Goal: Task Accomplishment & Management: Manage account settings

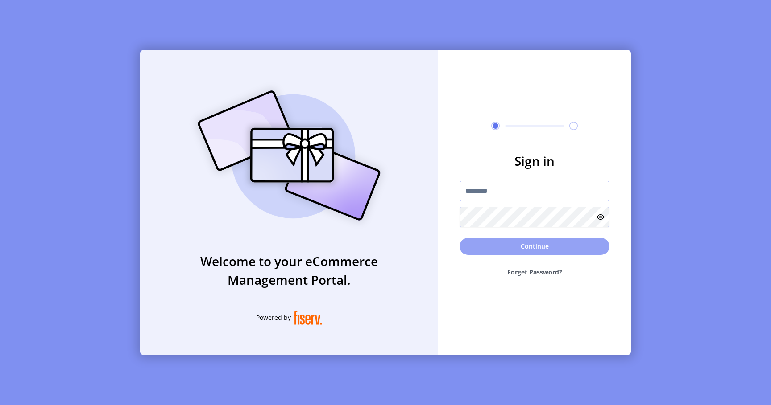
type input "*********"
click at [501, 245] on button "Continue" at bounding box center [534, 246] width 150 height 17
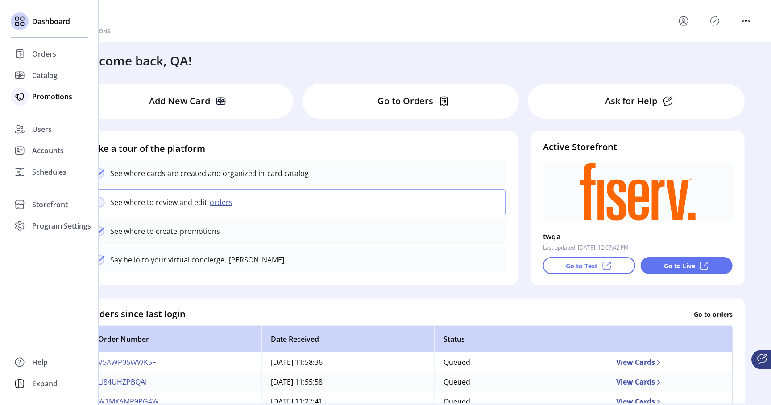
click at [29, 96] on div "Promotions" at bounding box center [49, 96] width 77 height 21
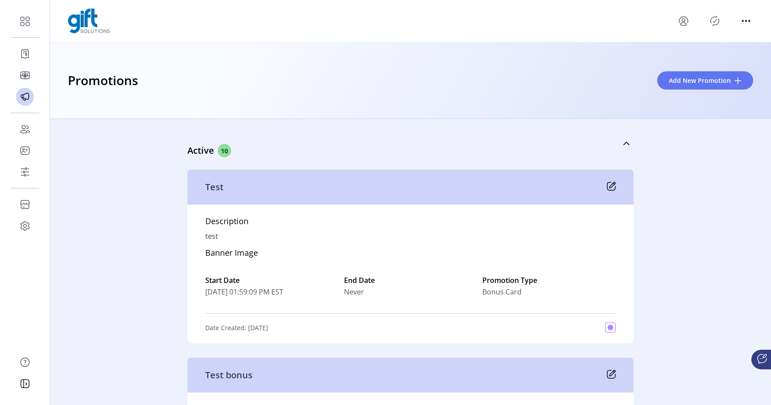
click at [112, 140] on div "Active 10 Test Description test Banner Image Start Date 07/30/2025 01:59:09 PM …" at bounding box center [410, 262] width 721 height 286
click at [404, 136] on link "Active 10" at bounding box center [410, 143] width 446 height 38
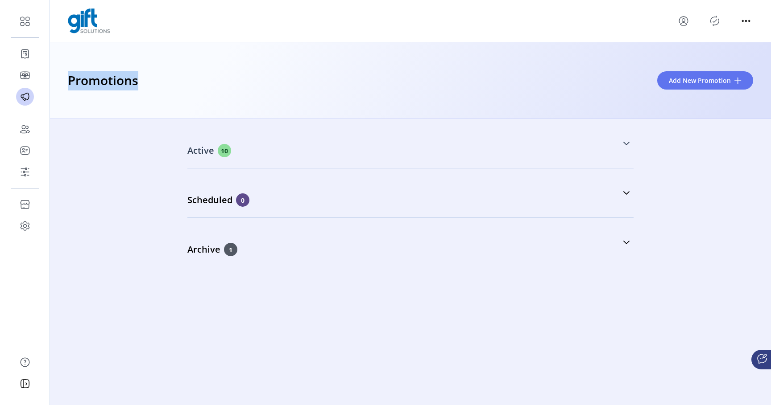
click at [397, 135] on link "Active 10" at bounding box center [410, 143] width 446 height 38
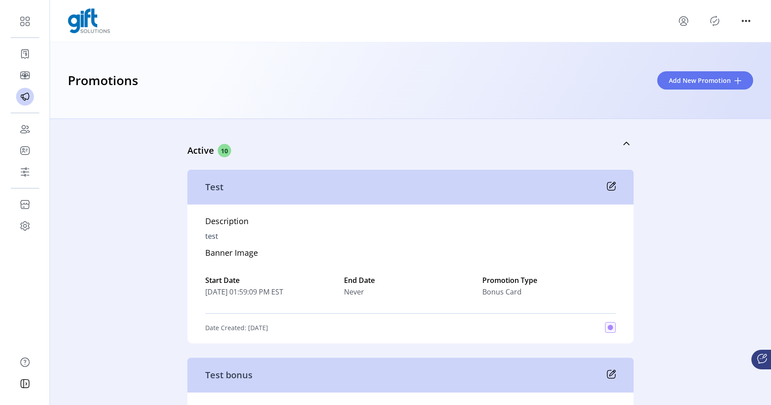
click at [401, 111] on div "Promotions Add New Promotion" at bounding box center [410, 80] width 721 height 77
click at [684, 17] on icon "menu" at bounding box center [683, 21] width 14 height 14
click at [695, 50] on link "Sign Out" at bounding box center [716, 56] width 78 height 14
click at [686, 16] on icon "menu" at bounding box center [683, 21] width 14 height 14
click at [695, 58] on span "Sign Out" at bounding box center [715, 56] width 67 height 7
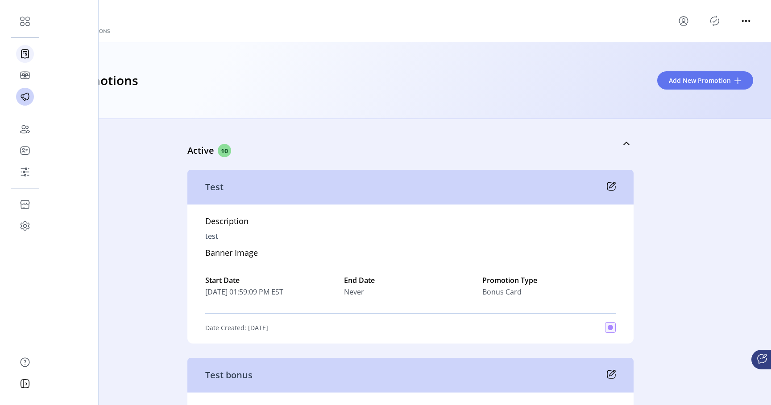
click at [25, 50] on icon at bounding box center [25, 54] width 14 height 14
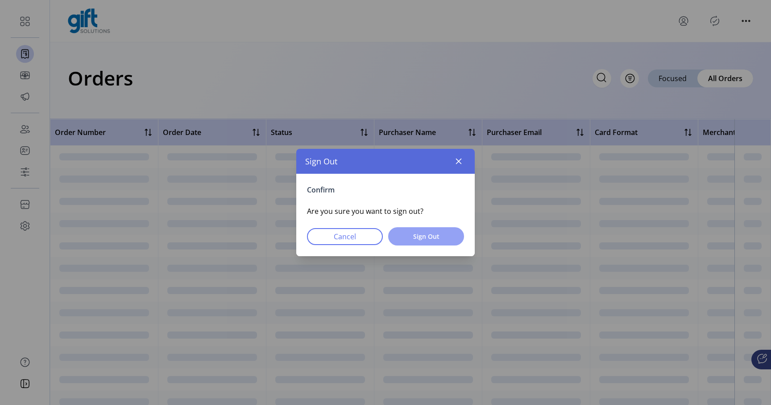
click at [436, 238] on span "Sign Out" at bounding box center [426, 236] width 53 height 9
